Goal: Task Accomplishment & Management: Use online tool/utility

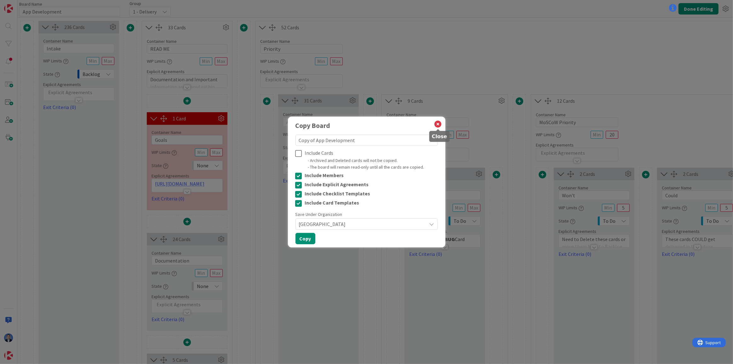
click at [438, 124] on icon at bounding box center [438, 124] width 8 height 9
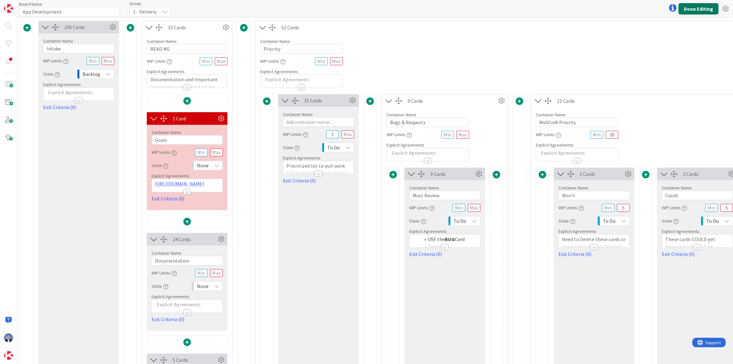
click at [701, 9] on button "Done Editing" at bounding box center [699, 8] width 40 height 11
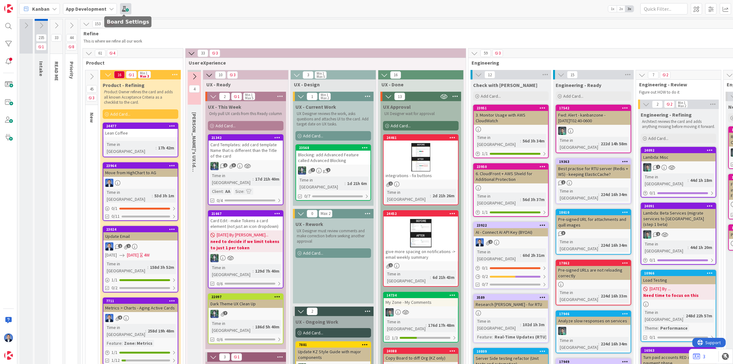
click at [128, 10] on span at bounding box center [125, 8] width 11 height 11
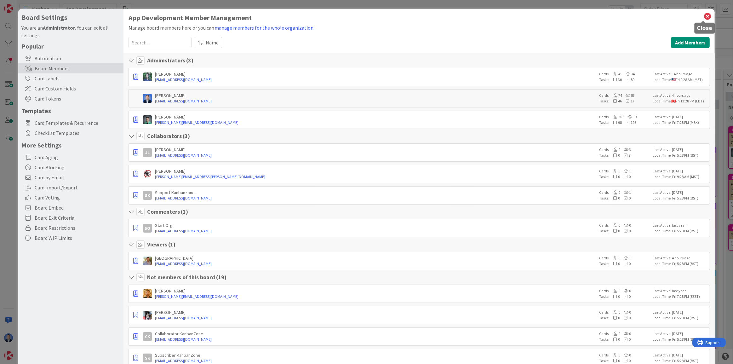
click at [704, 17] on icon at bounding box center [708, 16] width 8 height 9
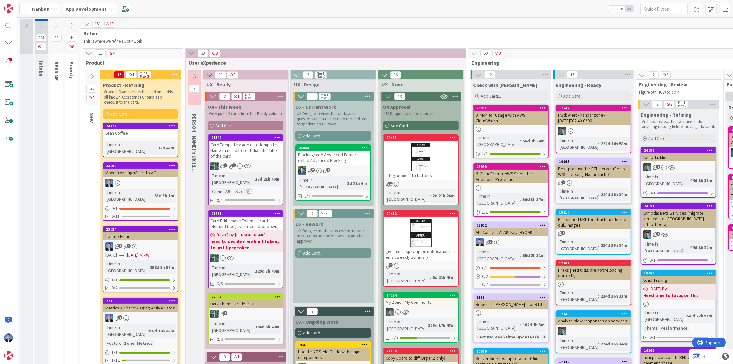
click at [91, 12] on b "App Development" at bounding box center [86, 9] width 41 height 6
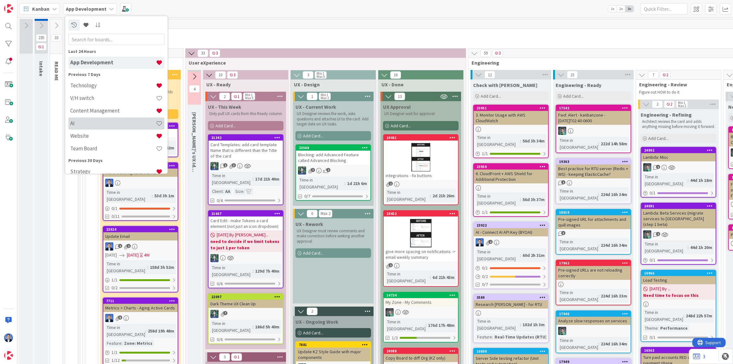
click at [83, 123] on h4 "AI" at bounding box center [113, 123] width 86 height 6
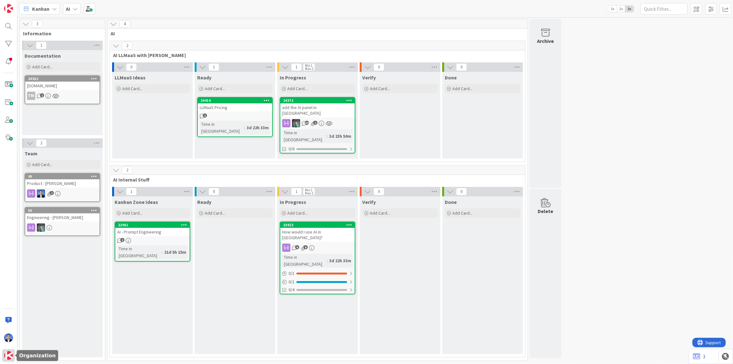
click at [9, 354] on img at bounding box center [8, 355] width 9 height 9
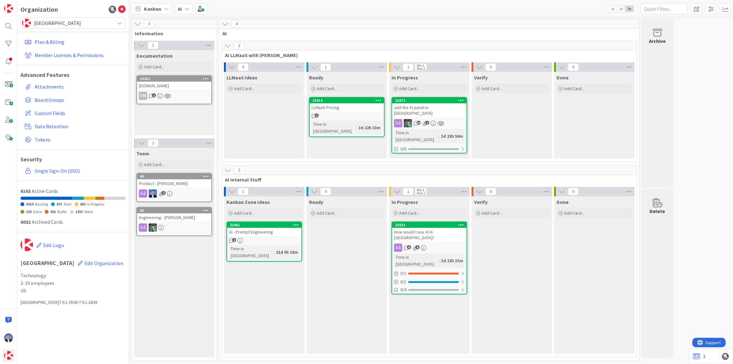
click at [63, 20] on span "[GEOGRAPHIC_DATA]" at bounding box center [73, 23] width 78 height 9
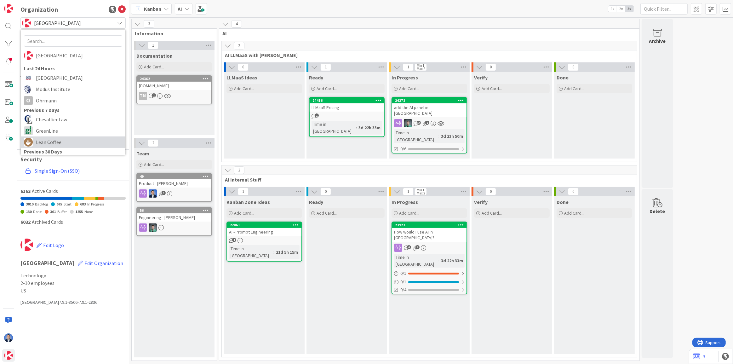
click at [55, 140] on span "Lean Coffee" at bounding box center [79, 141] width 86 height 9
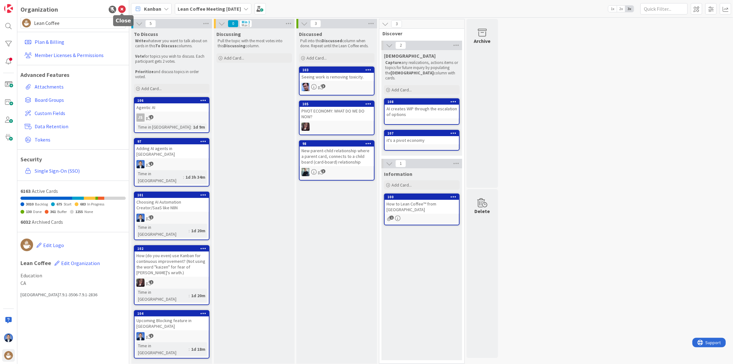
click at [123, 9] on icon at bounding box center [122, 10] width 8 height 8
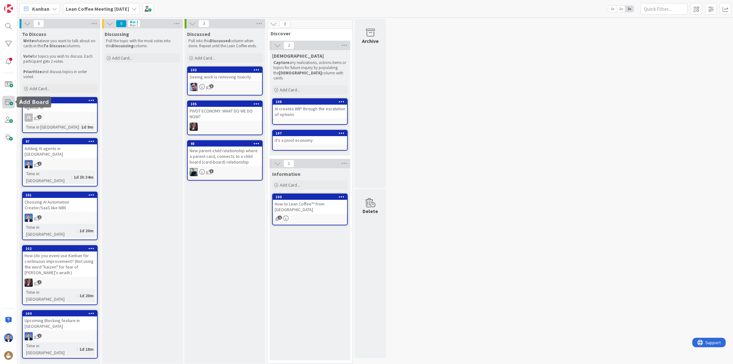
click at [8, 103] on span at bounding box center [8, 102] width 13 height 13
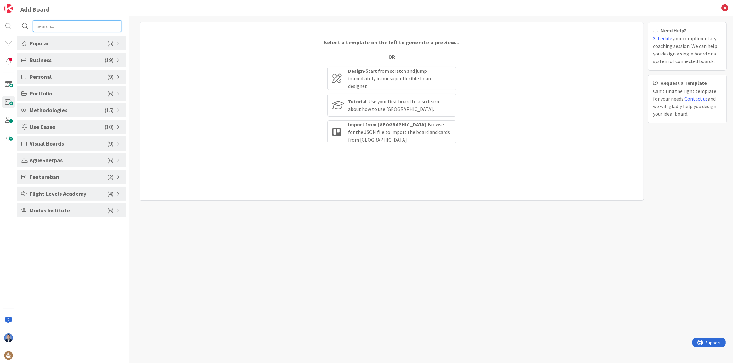
click at [56, 26] on input "text" at bounding box center [77, 25] width 88 height 11
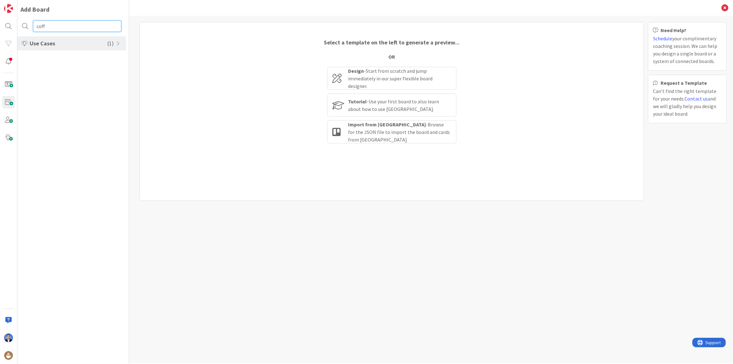
type input "coff"
click at [62, 45] on span "Use Cases" at bounding box center [69, 43] width 78 height 9
click at [53, 78] on li "Lean Coffee Meeting" at bounding box center [71, 77] width 109 height 10
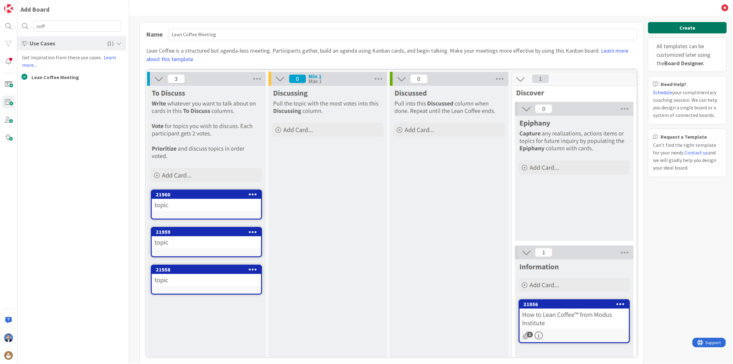
click at [685, 32] on button "Create" at bounding box center [687, 27] width 79 height 11
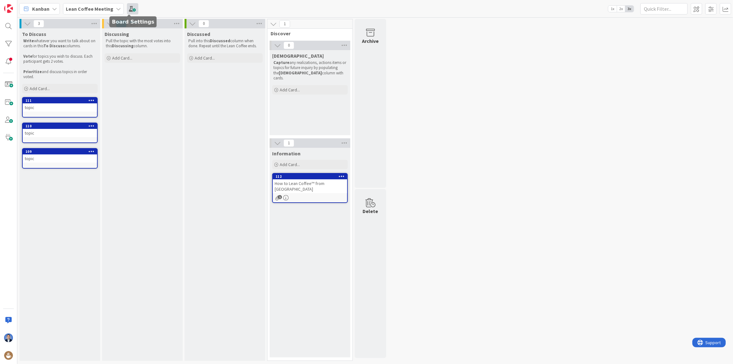
click at [128, 13] on span at bounding box center [132, 8] width 11 height 11
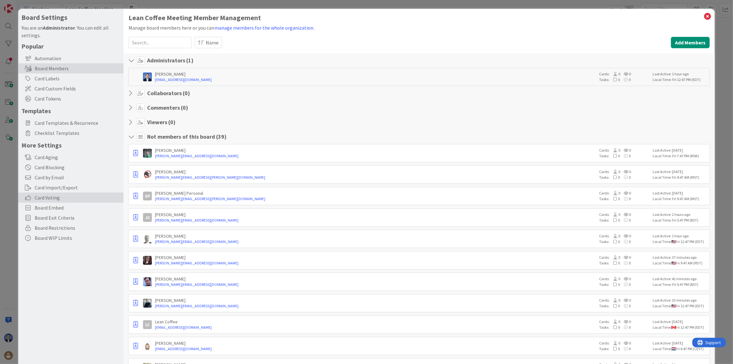
click at [48, 199] on span "Card Voting" at bounding box center [78, 198] width 86 height 8
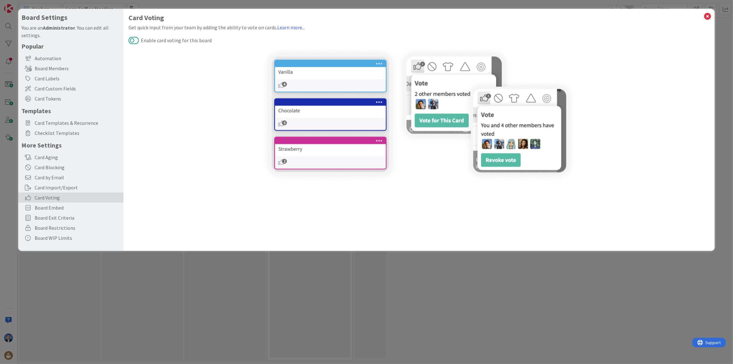
click at [135, 38] on button "Enable card voting for this board" at bounding box center [134, 40] width 10 height 8
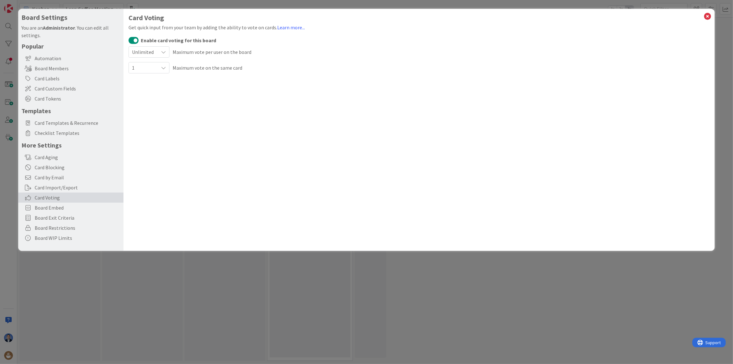
click at [181, 104] on div "Card Voting Get quick input from your team by adding the ability to vote on car…" at bounding box center [420, 130] width 592 height 242
click at [46, 78] on div "Card Labels" at bounding box center [70, 78] width 105 height 10
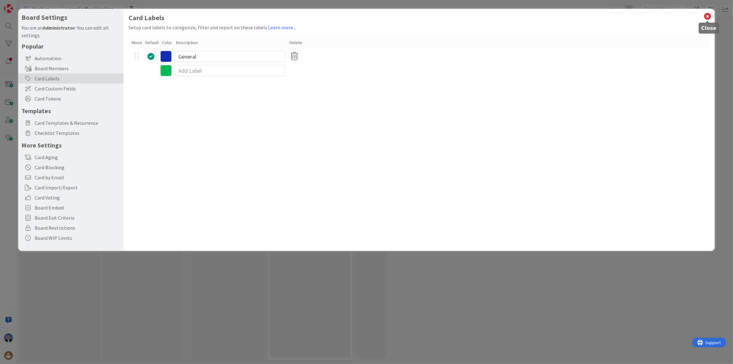
click at [704, 19] on icon at bounding box center [708, 16] width 8 height 9
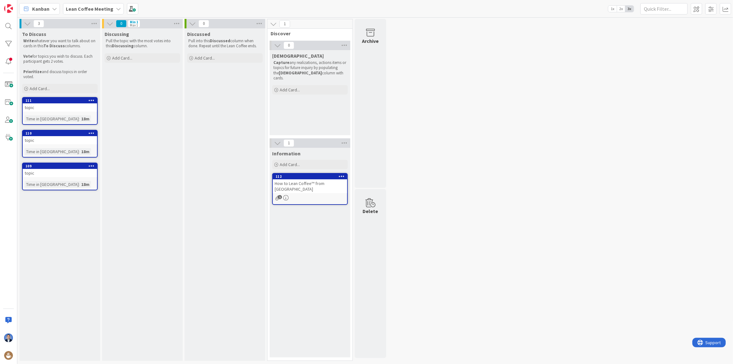
click at [42, 113] on link "111 topic Time in Column : 18m" at bounding box center [60, 111] width 76 height 28
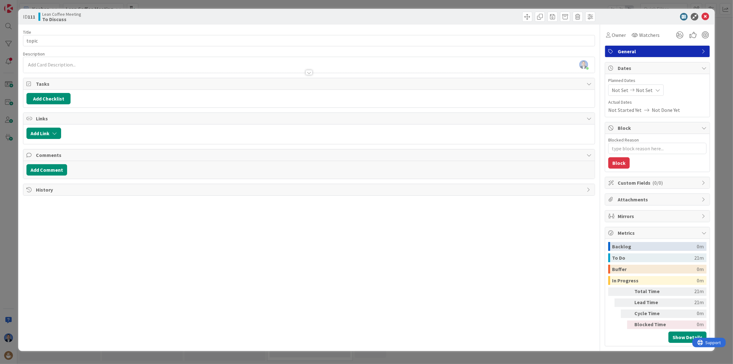
click at [623, 232] on span "Metrics" at bounding box center [658, 233] width 81 height 8
type textarea "x"
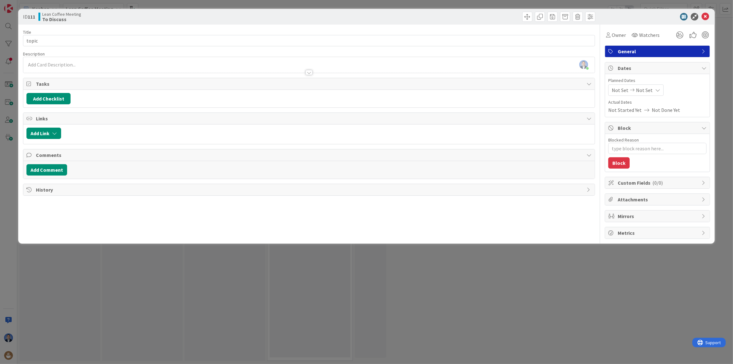
click at [632, 127] on span "Block" at bounding box center [658, 128] width 81 height 8
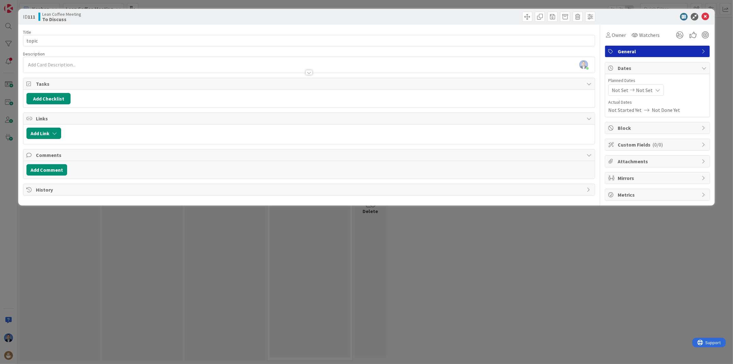
click at [639, 65] on span "Dates" at bounding box center [658, 68] width 81 height 8
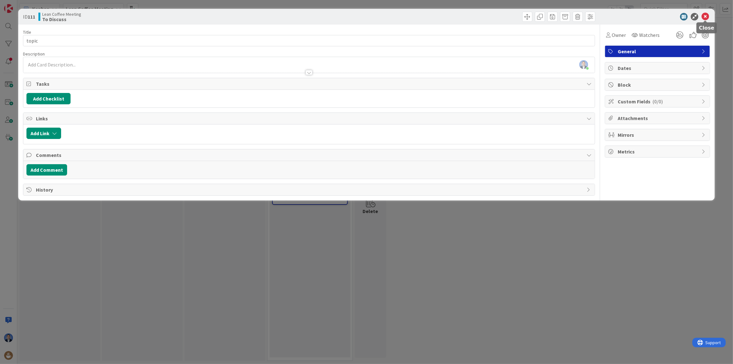
click at [707, 16] on icon at bounding box center [706, 17] width 8 height 8
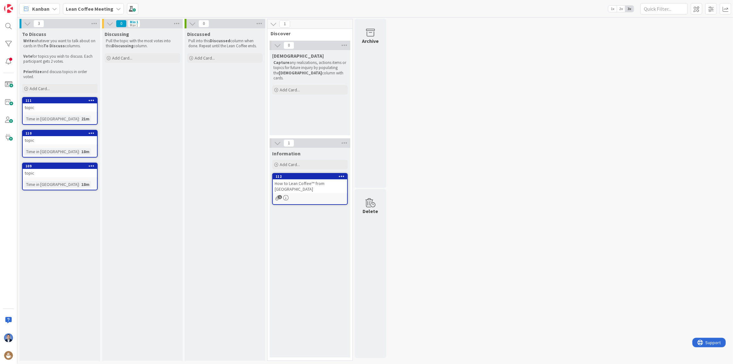
click at [90, 100] on icon at bounding box center [92, 100] width 6 height 4
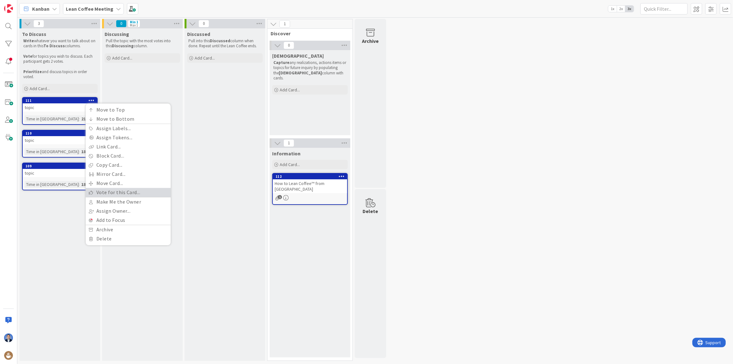
click at [98, 190] on link "Vote for this Card..." at bounding box center [128, 192] width 85 height 9
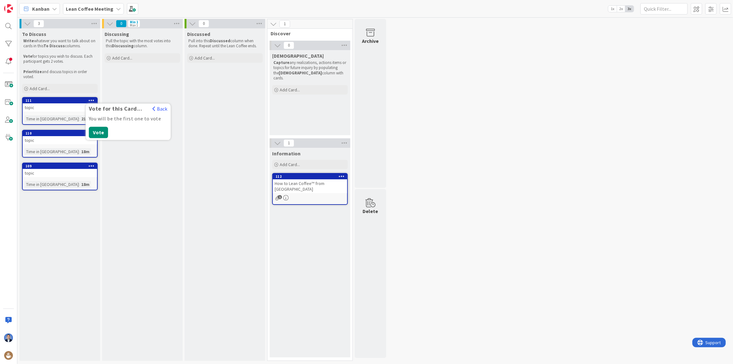
click at [90, 100] on icon at bounding box center [92, 100] width 6 height 4
click at [91, 100] on icon at bounding box center [92, 100] width 6 height 4
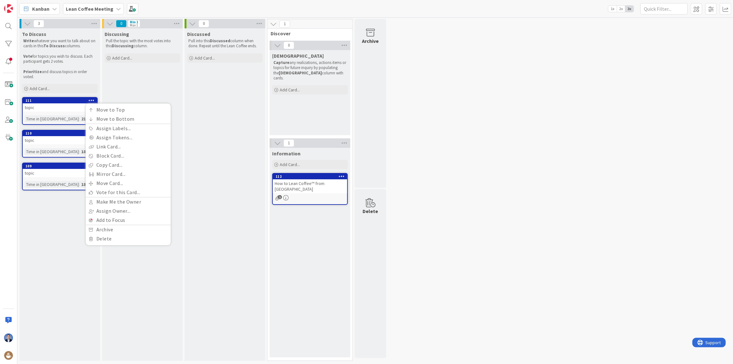
click at [0, 359] on div at bounding box center [8, 182] width 17 height 364
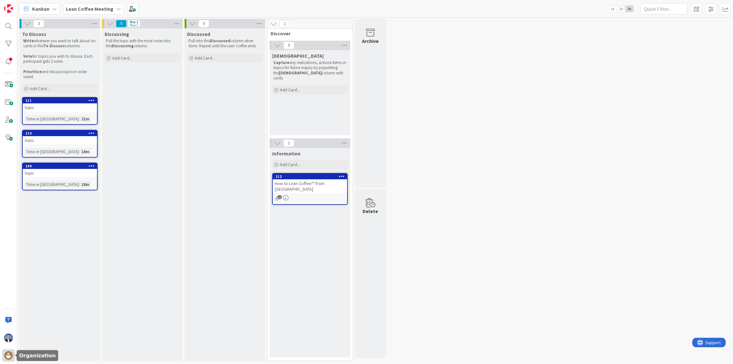
click at [8, 359] on img at bounding box center [8, 355] width 9 height 9
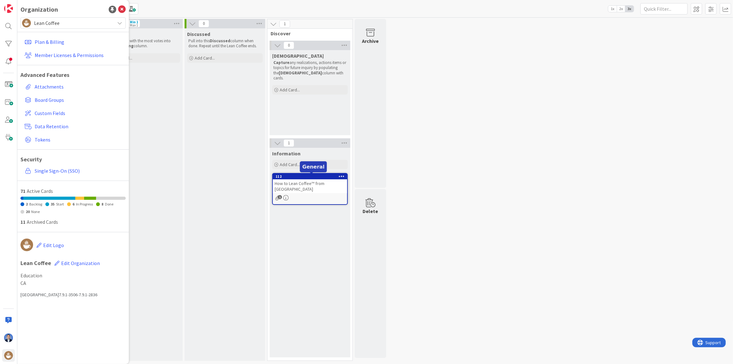
click at [285, 187] on div "How to Lean Coffee™ from [GEOGRAPHIC_DATA]" at bounding box center [310, 186] width 74 height 14
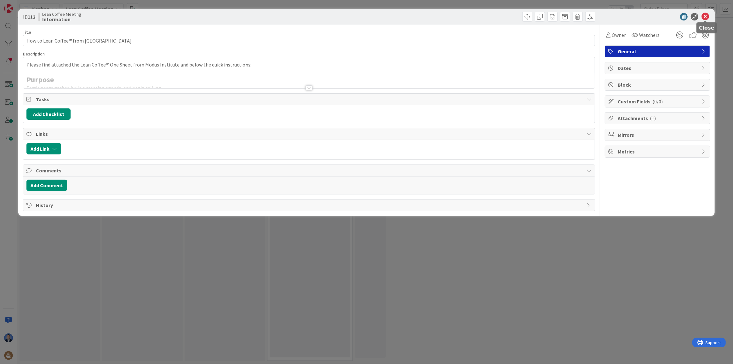
click at [706, 16] on icon at bounding box center [706, 17] width 8 height 8
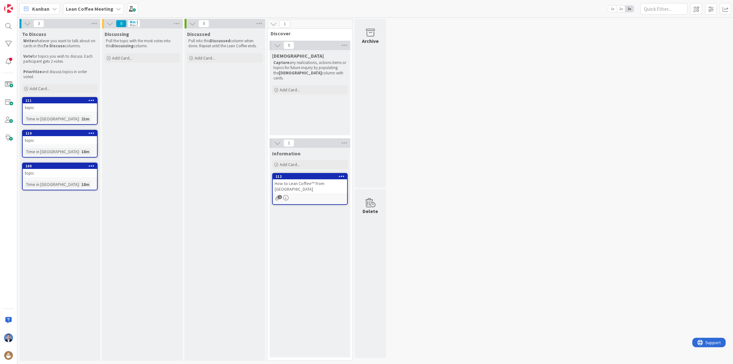
click at [58, 110] on div "topic" at bounding box center [60, 107] width 74 height 8
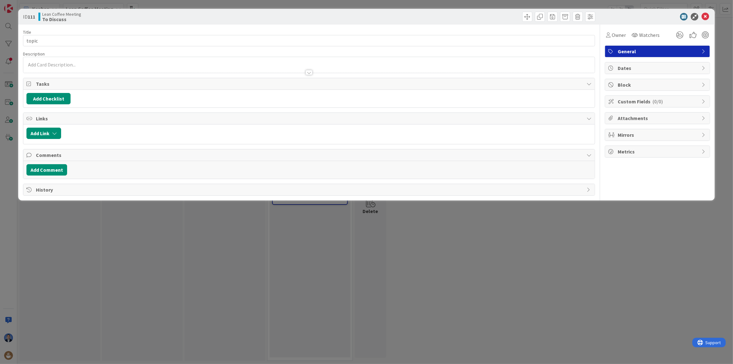
click at [44, 91] on div "Add Checklist" at bounding box center [309, 99] width 572 height 18
click at [44, 97] on button "Add Checklist" at bounding box center [48, 98] width 44 height 11
type input "dsfsdsdf"
click at [31, 146] on button "Add" at bounding box center [38, 143] width 17 height 11
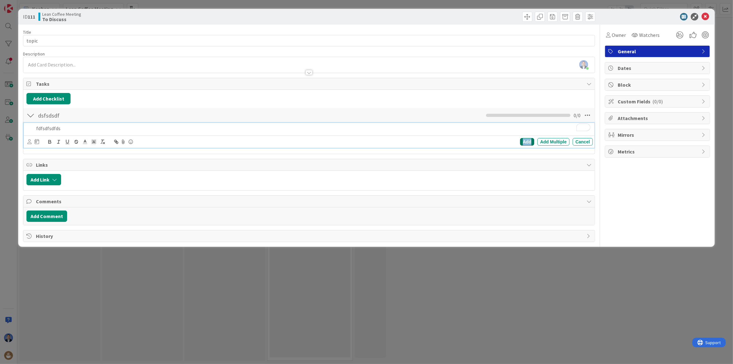
click at [526, 143] on div "Add" at bounding box center [527, 142] width 14 height 8
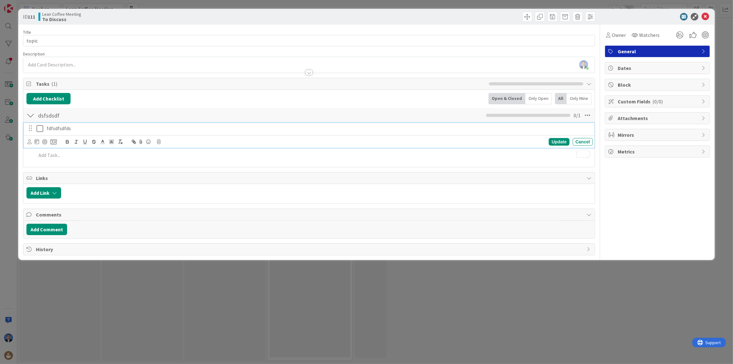
click at [87, 128] on p "fdfsdfsdfds" at bounding box center [319, 128] width 544 height 7
click at [706, 18] on icon at bounding box center [706, 17] width 8 height 8
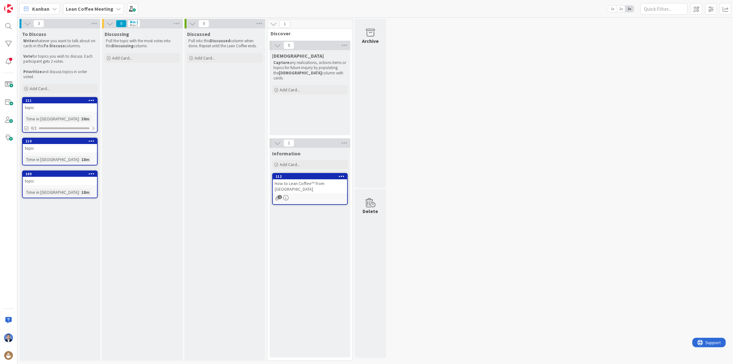
click at [82, 110] on div "topic" at bounding box center [60, 107] width 74 height 8
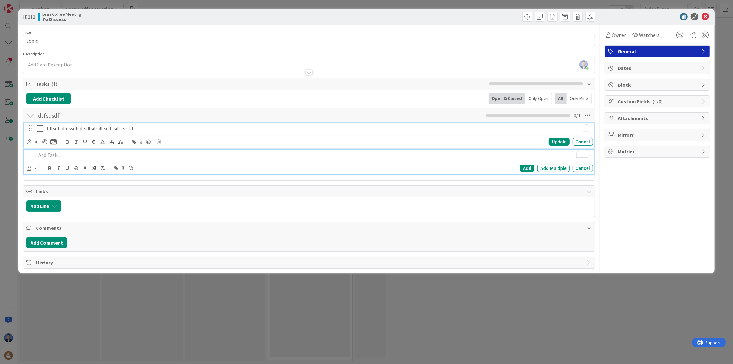
click at [227, 126] on p "fdfsdfsdfdssdfsdfsdfsd sdf sd fssdf fs sfd" at bounding box center [319, 128] width 544 height 7
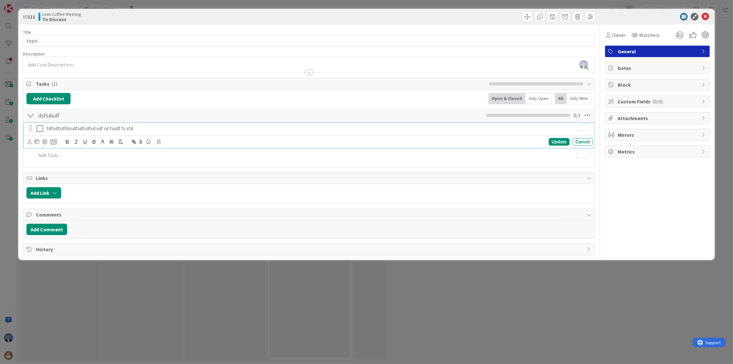
click at [635, 87] on span "Block" at bounding box center [658, 85] width 81 height 8
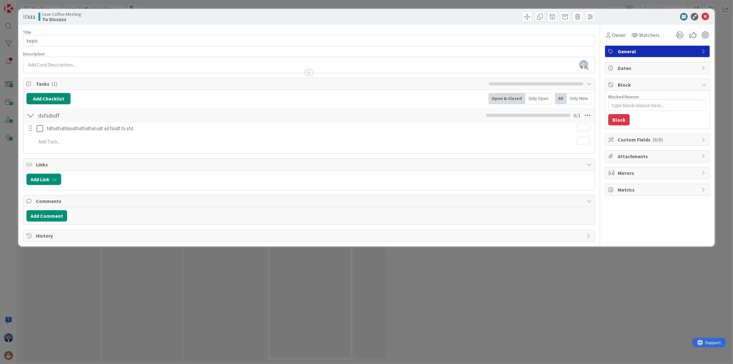
click at [72, 236] on span "History" at bounding box center [310, 236] width 548 height 8
type textarea "x"
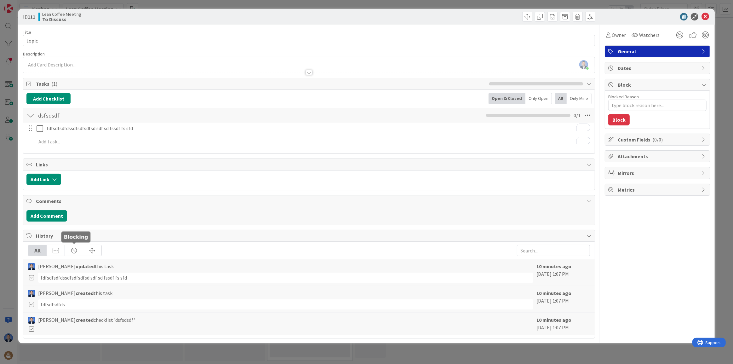
click at [75, 252] on div at bounding box center [74, 250] width 18 height 11
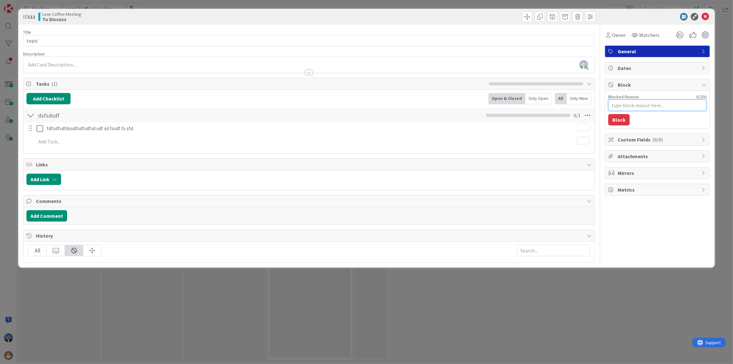
click at [623, 105] on textarea "Blocked Reason" at bounding box center [658, 105] width 98 height 11
type textarea "d"
type textarea "x"
type textarea "df"
type textarea "x"
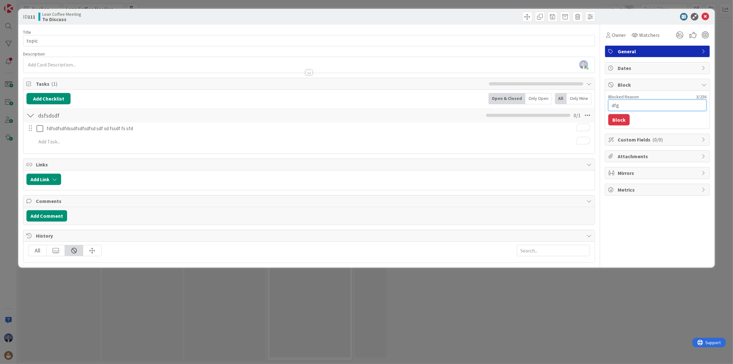
type textarea "dfgd"
type textarea "x"
type textarea "dfgdf"
type textarea "x"
type textarea "dfgdfgd"
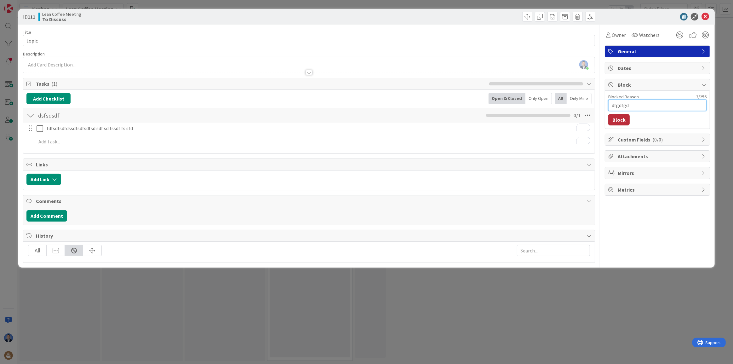
type textarea "x"
type textarea "dfgdfgdf"
click at [617, 120] on button "Block" at bounding box center [619, 119] width 21 height 11
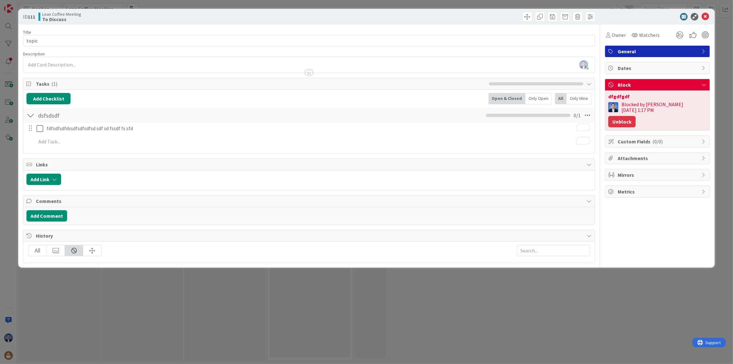
click at [636, 116] on button "Unblock" at bounding box center [622, 121] width 27 height 11
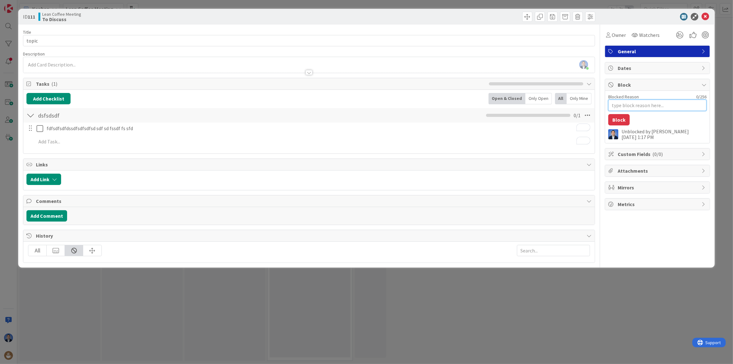
click at [635, 103] on textarea "Blocked Reason" at bounding box center [658, 105] width 98 height 11
type textarea "x"
type textarea "gd"
type textarea "x"
type textarea "gdf"
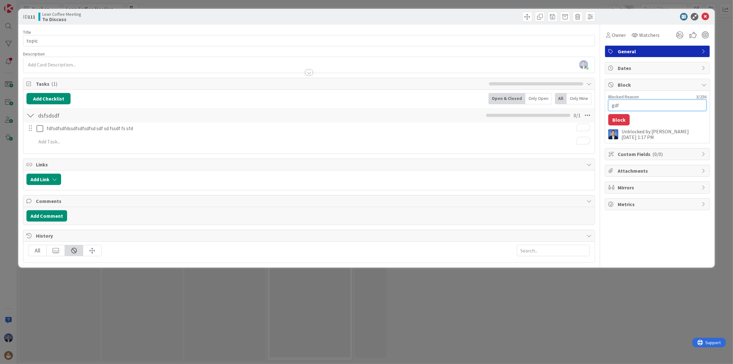
type textarea "x"
type textarea "gdfg"
type textarea "x"
type textarea "gdfgd"
type textarea "x"
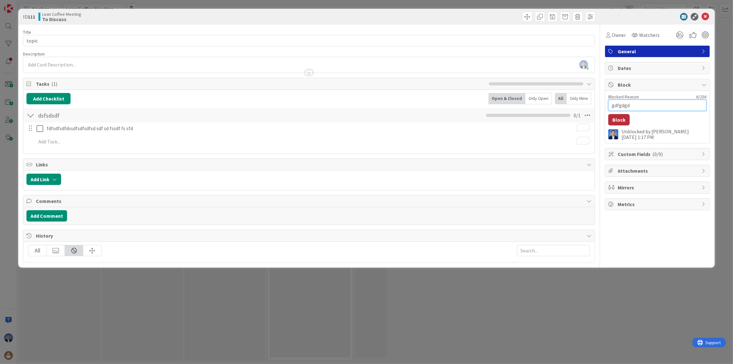
type textarea "gdfgdgdf"
type textarea "x"
type textarea "gdfgdgdfg"
type textarea "x"
type textarea "gdfgdgdfgd"
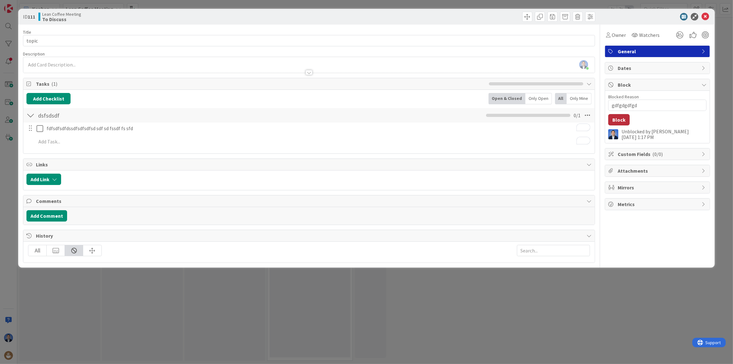
click at [620, 120] on button "Block" at bounding box center [619, 119] width 21 height 11
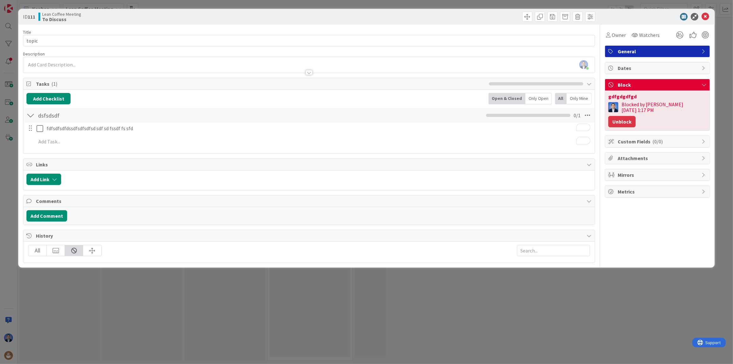
click at [636, 116] on button "Unblock" at bounding box center [622, 121] width 27 height 11
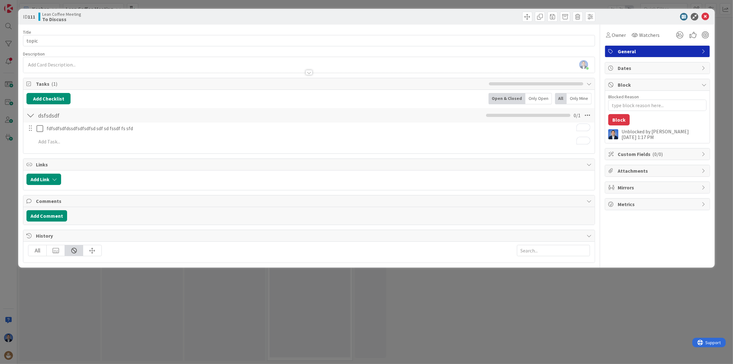
drag, startPoint x: 239, startPoint y: 168, endPoint x: 126, endPoint y: 64, distance: 153.4
click at [238, 167] on div "Links" at bounding box center [309, 165] width 572 height 12
type textarea "x"
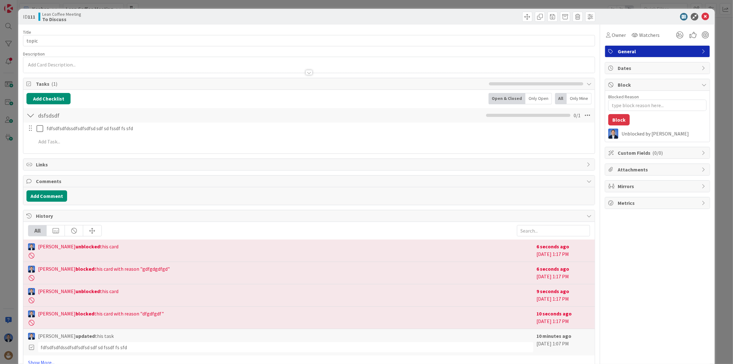
scroll to position [18, 0]
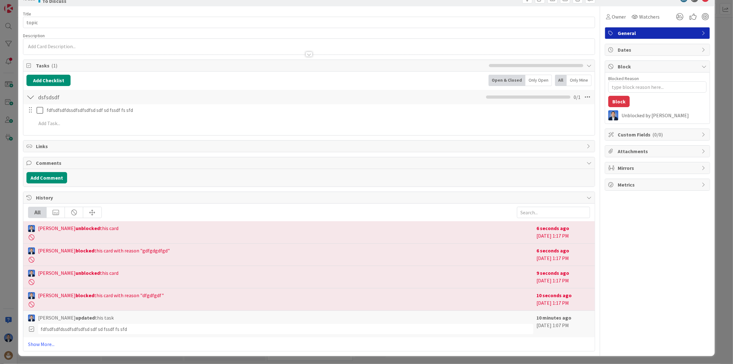
click at [71, 207] on div at bounding box center [74, 212] width 18 height 11
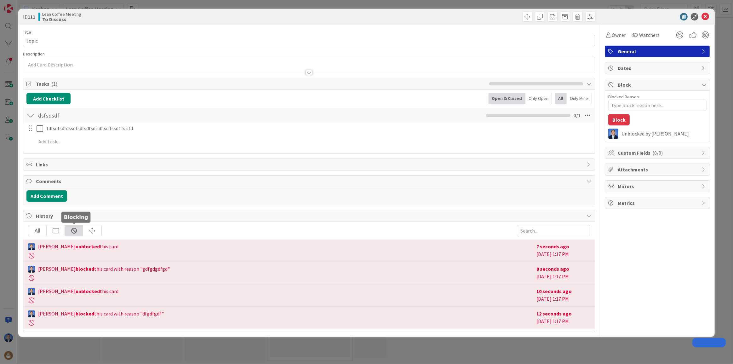
type textarea "x"
click at [215, 192] on div "Add Comment" at bounding box center [308, 195] width 565 height 11
click at [25, 356] on div "ID 111 Lean Coffee Meeting To Discuss Title 5 / 128 topic Description Owner Wat…" at bounding box center [366, 182] width 733 height 364
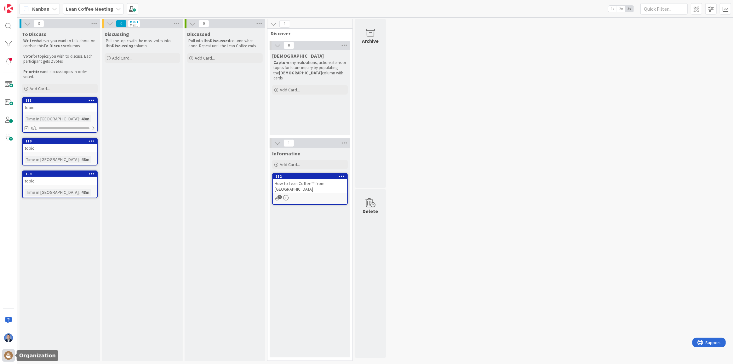
click at [13, 356] on div at bounding box center [8, 355] width 13 height 13
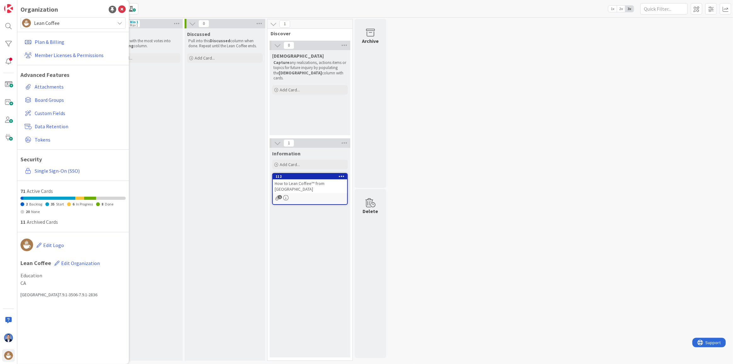
click at [56, 20] on span "Lean Coffee" at bounding box center [73, 23] width 78 height 9
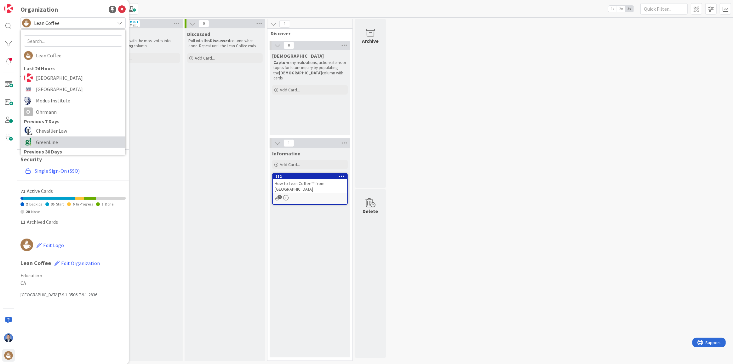
click at [54, 139] on span "GreenLine" at bounding box center [79, 141] width 86 height 9
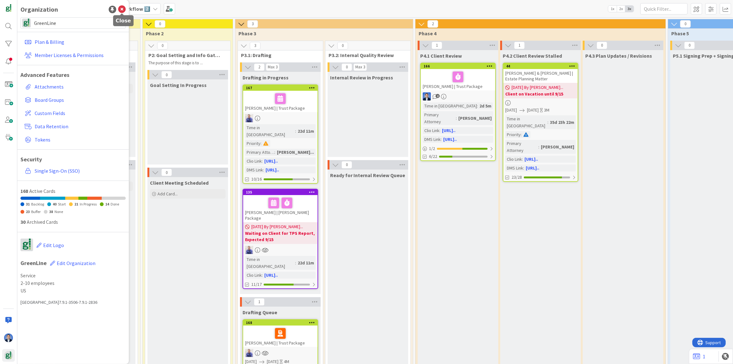
click at [122, 8] on icon at bounding box center [122, 10] width 8 height 8
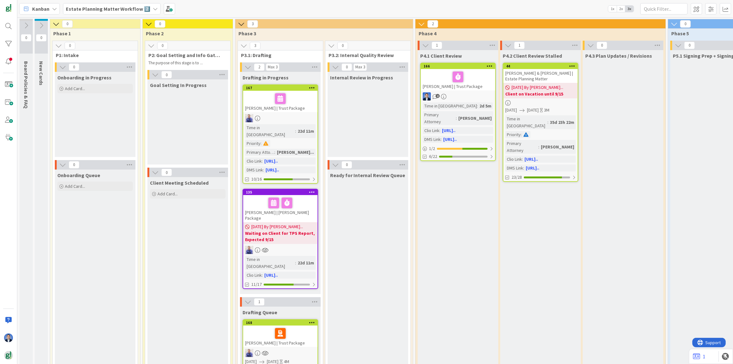
drag, startPoint x: 82, startPoint y: 10, endPoint x: 90, endPoint y: 22, distance: 13.7
click at [83, 15] on div "Kanban Estate Planning Matter Workflow 2️⃣ 1x 2x 3x" at bounding box center [375, 8] width 716 height 17
click at [91, 8] on b "Estate Planning Matter Workflow 2️⃣" at bounding box center [108, 9] width 84 height 6
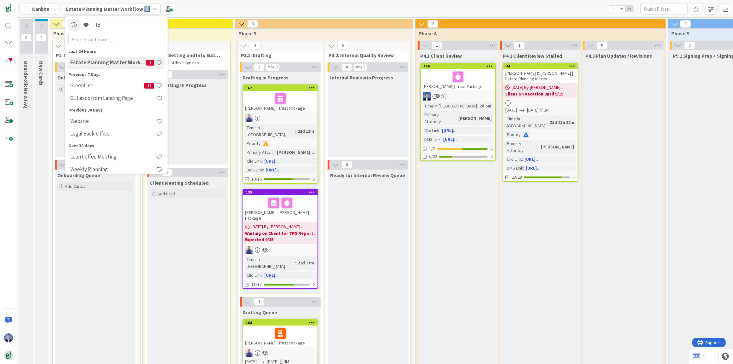
click at [98, 95] on h4 "GL Leads from Landing Page" at bounding box center [113, 98] width 86 height 6
